Goal: Information Seeking & Learning: Understand process/instructions

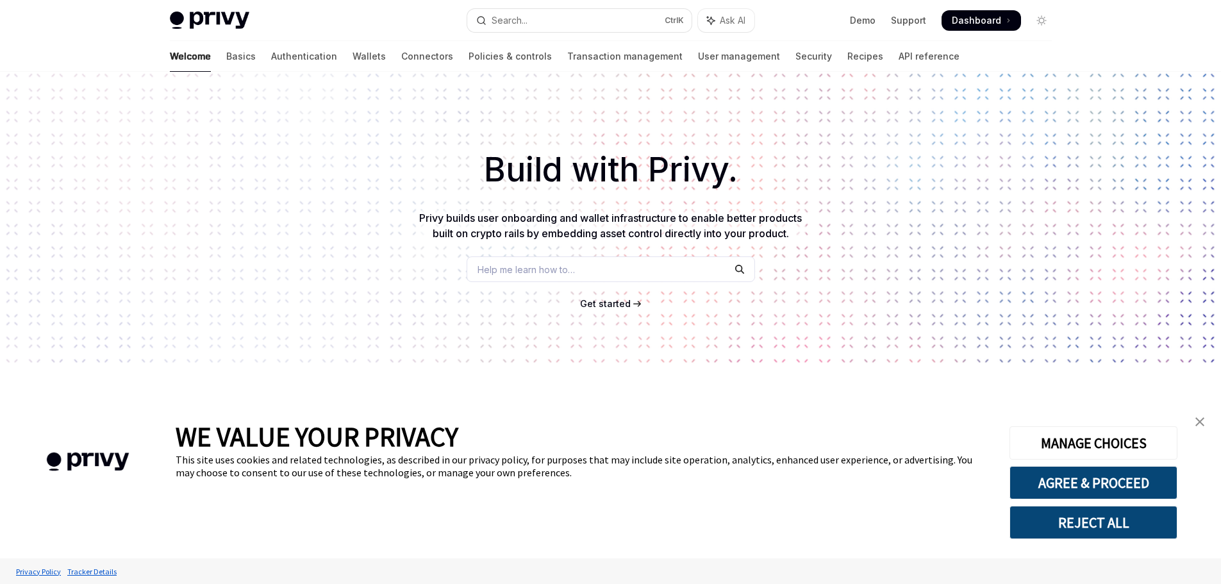
type textarea "*"
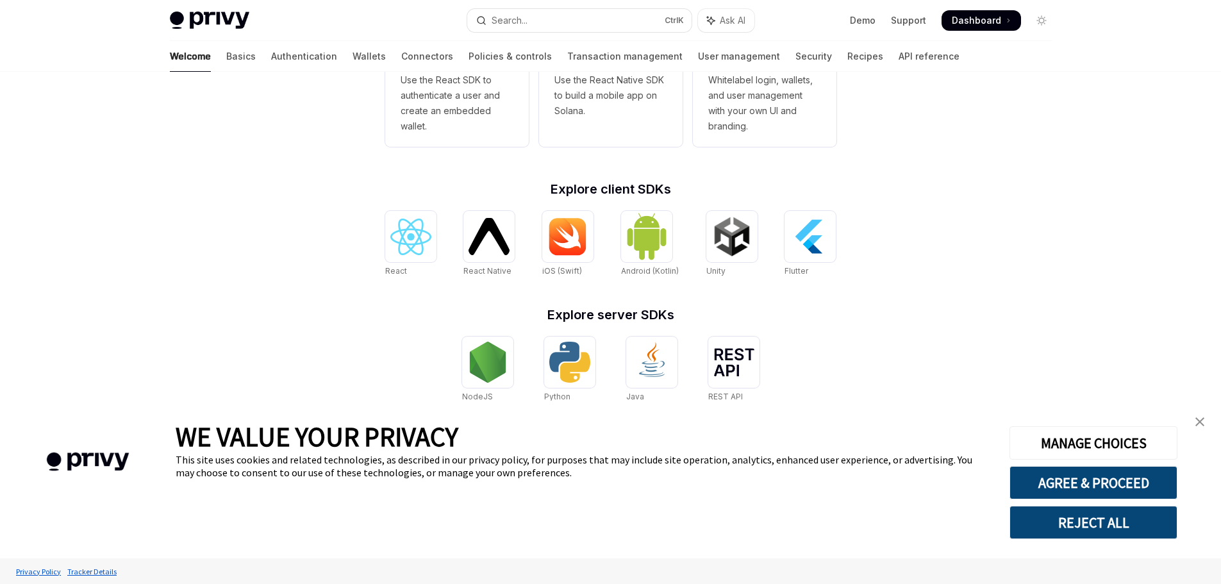
scroll to position [435, 0]
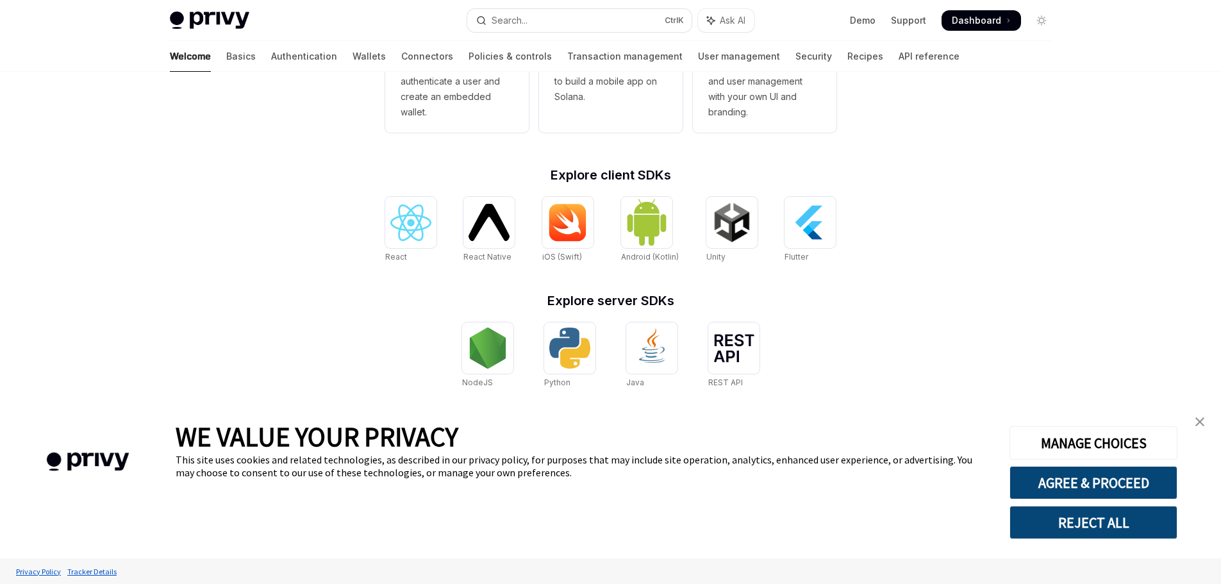
click at [1207, 420] on link "close banner" at bounding box center [1200, 422] width 26 height 26
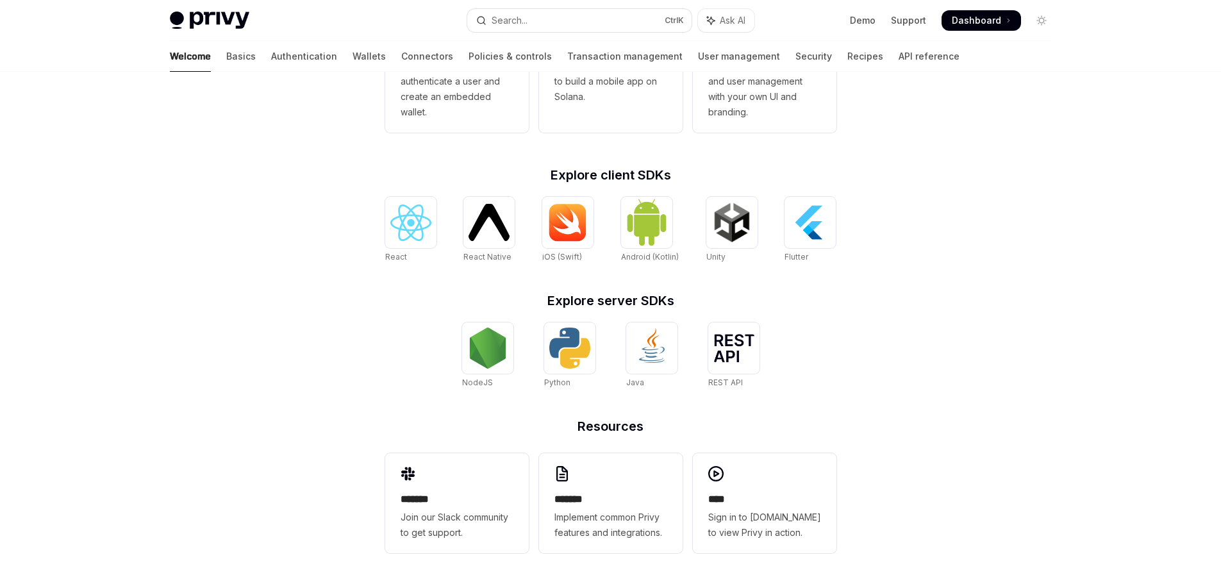
click at [1100, 319] on div "**********" at bounding box center [610, 110] width 1221 height 948
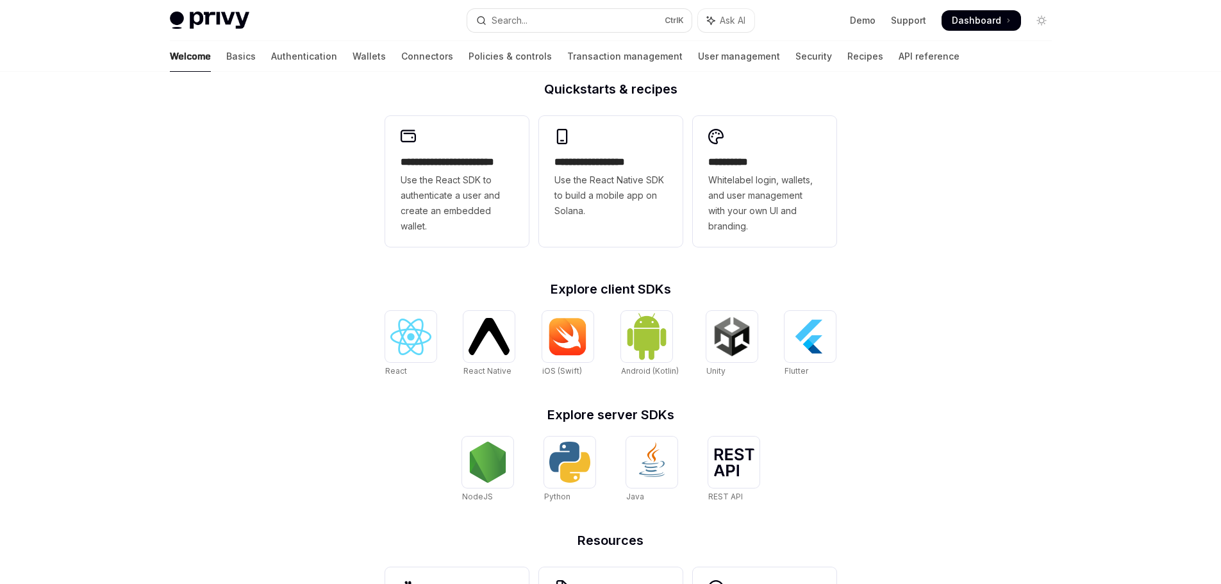
scroll to position [179, 0]
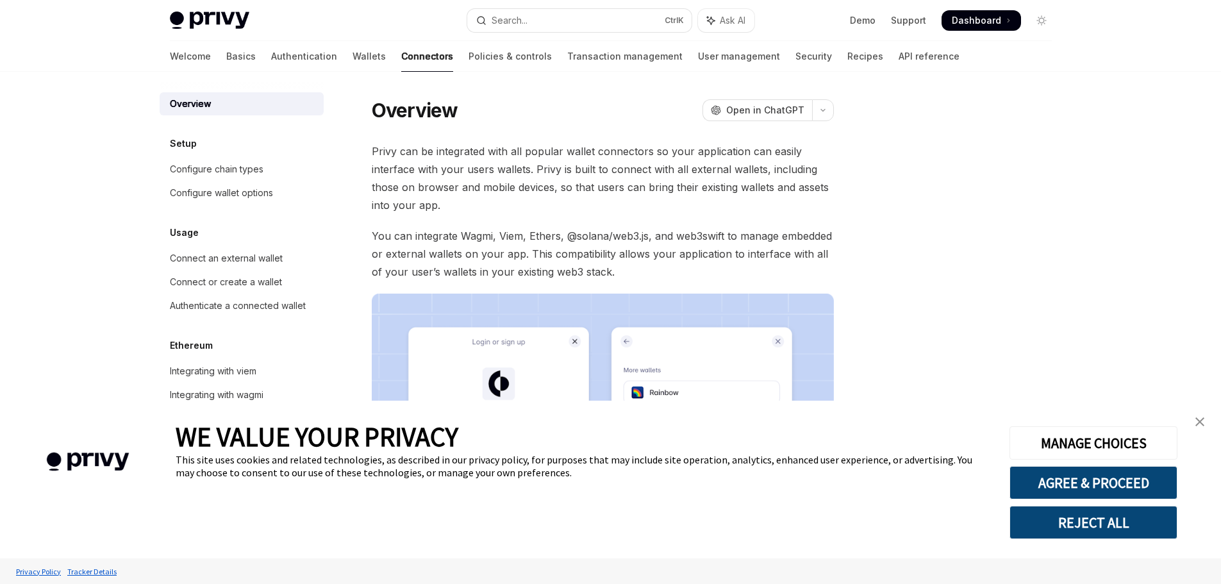
type textarea "*"
